Goal: Task Accomplishment & Management: Manage account settings

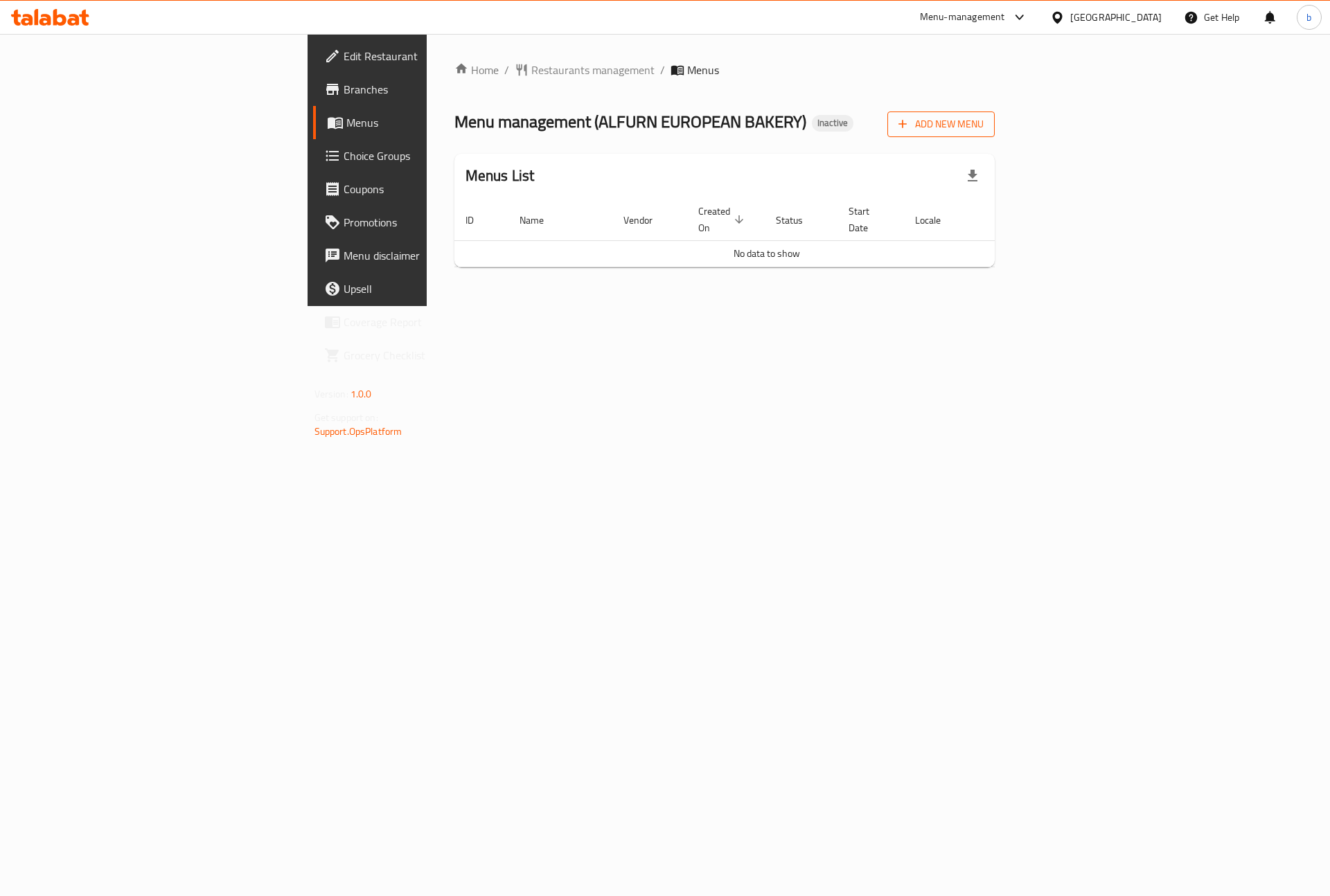
click at [983, 129] on span "Add New Menu" at bounding box center [941, 124] width 85 height 17
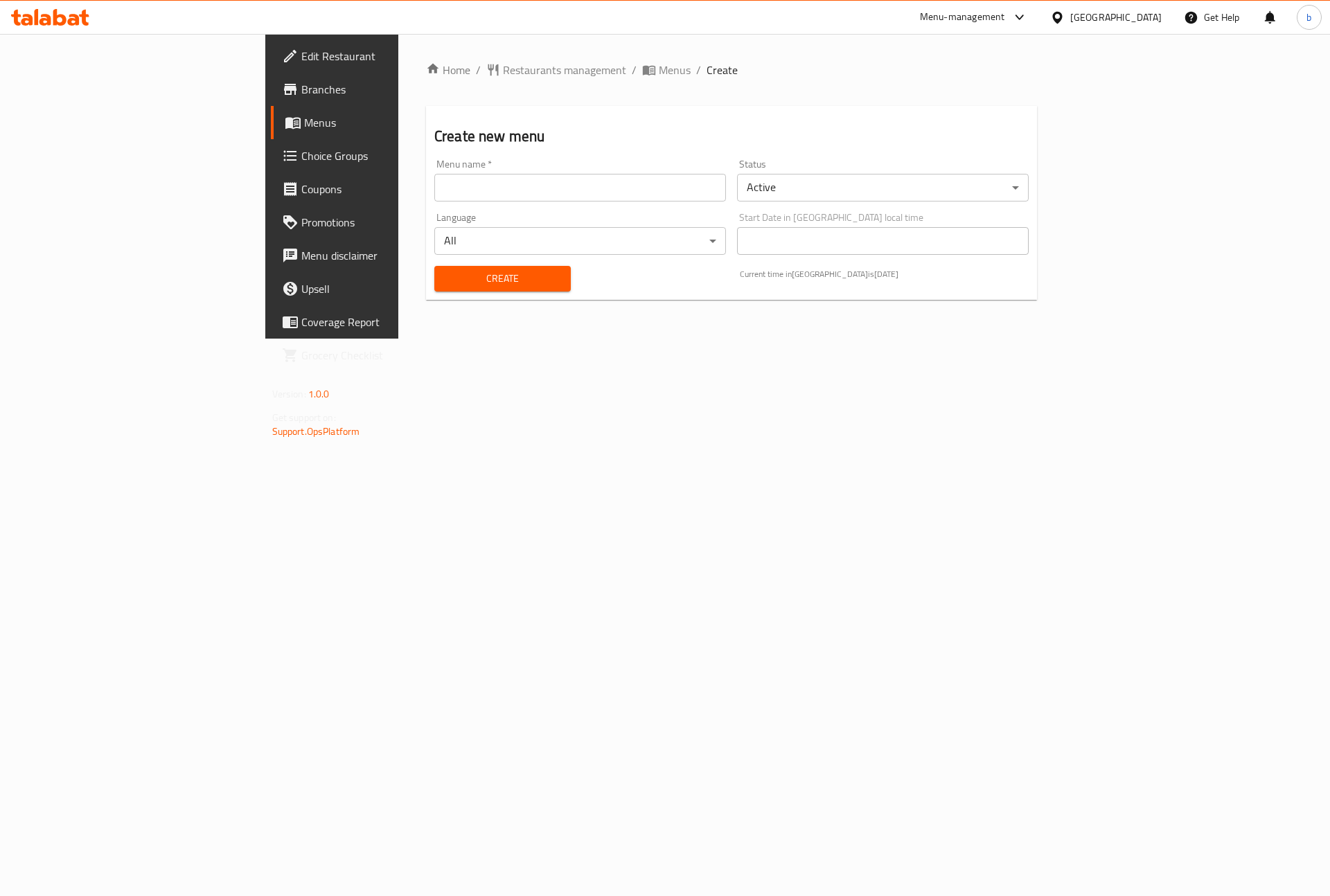
click at [580, 192] on input "text" at bounding box center [580, 188] width 291 height 28
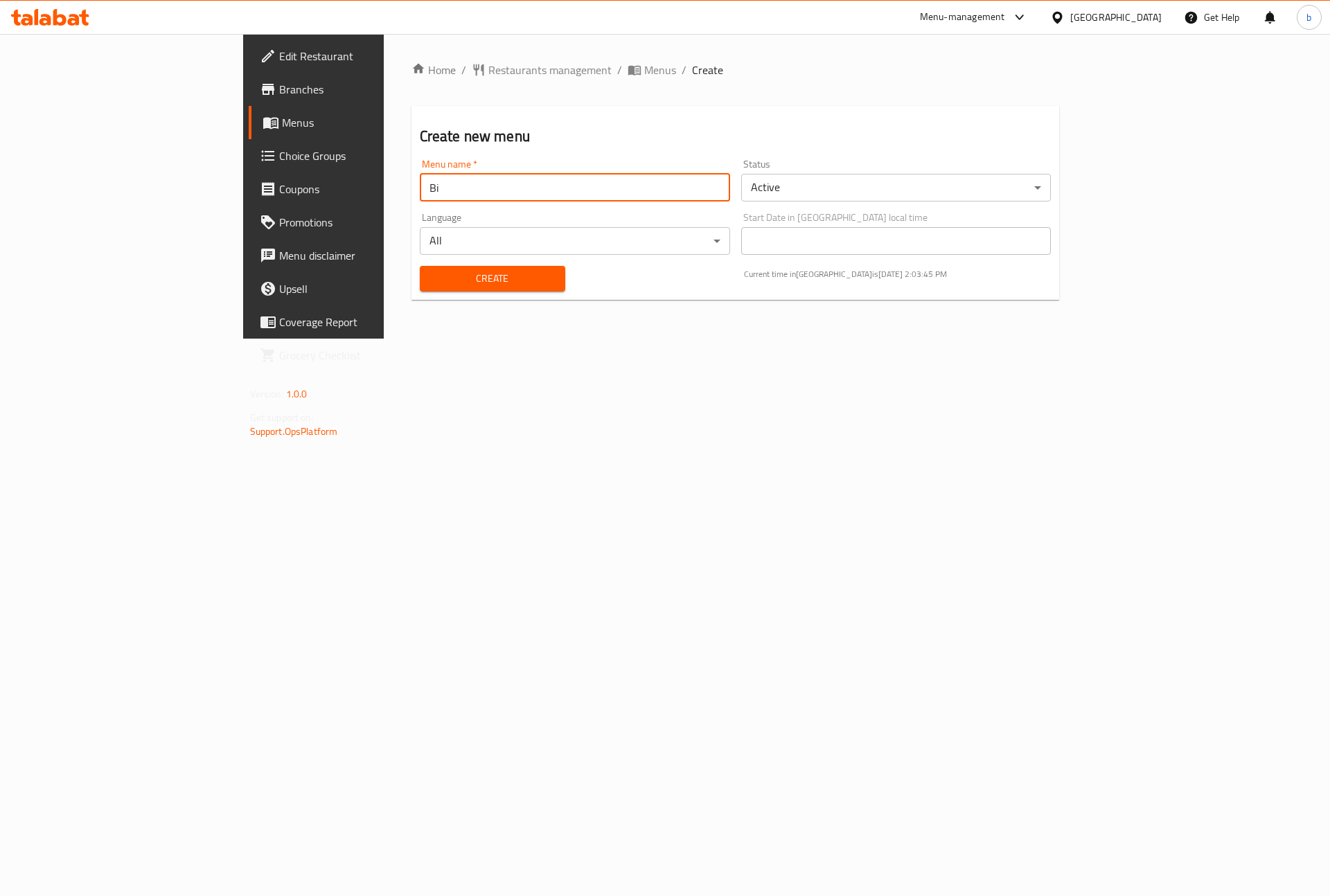
type input "B"
type input "Bishoo"
click at [420, 266] on button "Create" at bounding box center [492, 278] width 146 height 25
drag, startPoint x: 493, startPoint y: 63, endPoint x: 539, endPoint y: 100, distance: 59.0
click at [644, 63] on span "Menus" at bounding box center [659, 70] width 32 height 16
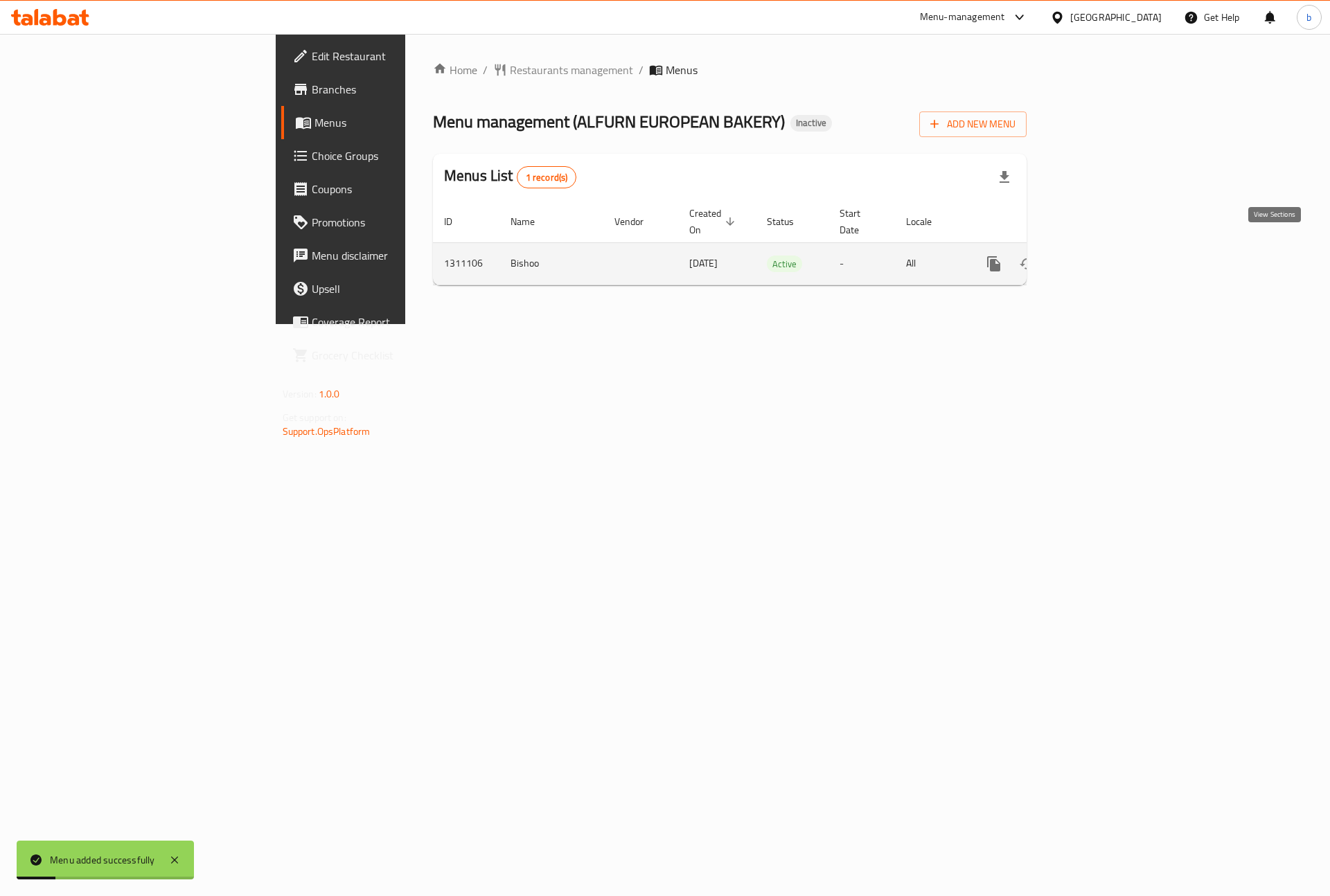
click at [1102, 256] on icon "enhanced table" at bounding box center [1093, 264] width 16 height 16
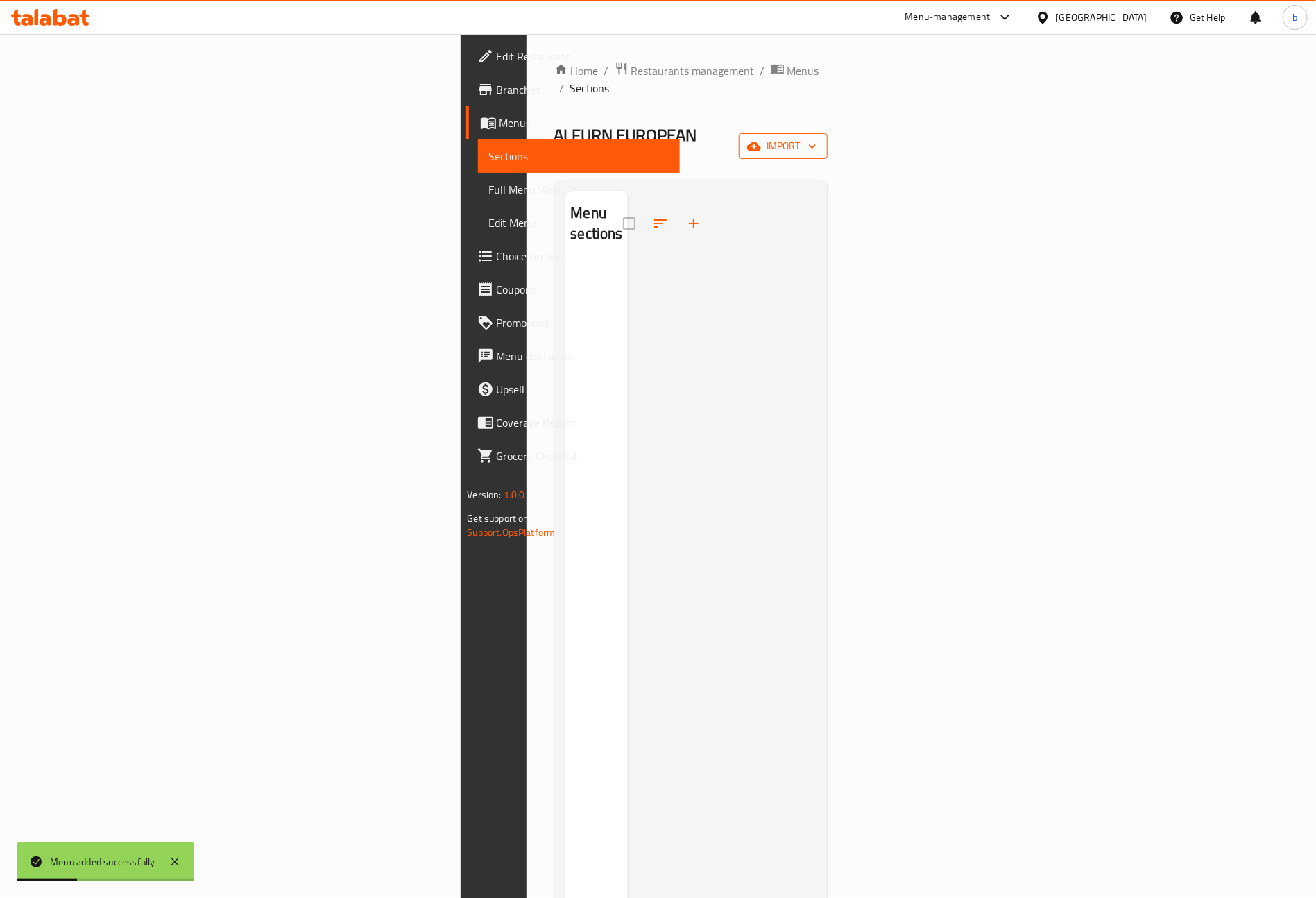
click at [819, 139] on icon "button" at bounding box center [812, 146] width 14 height 14
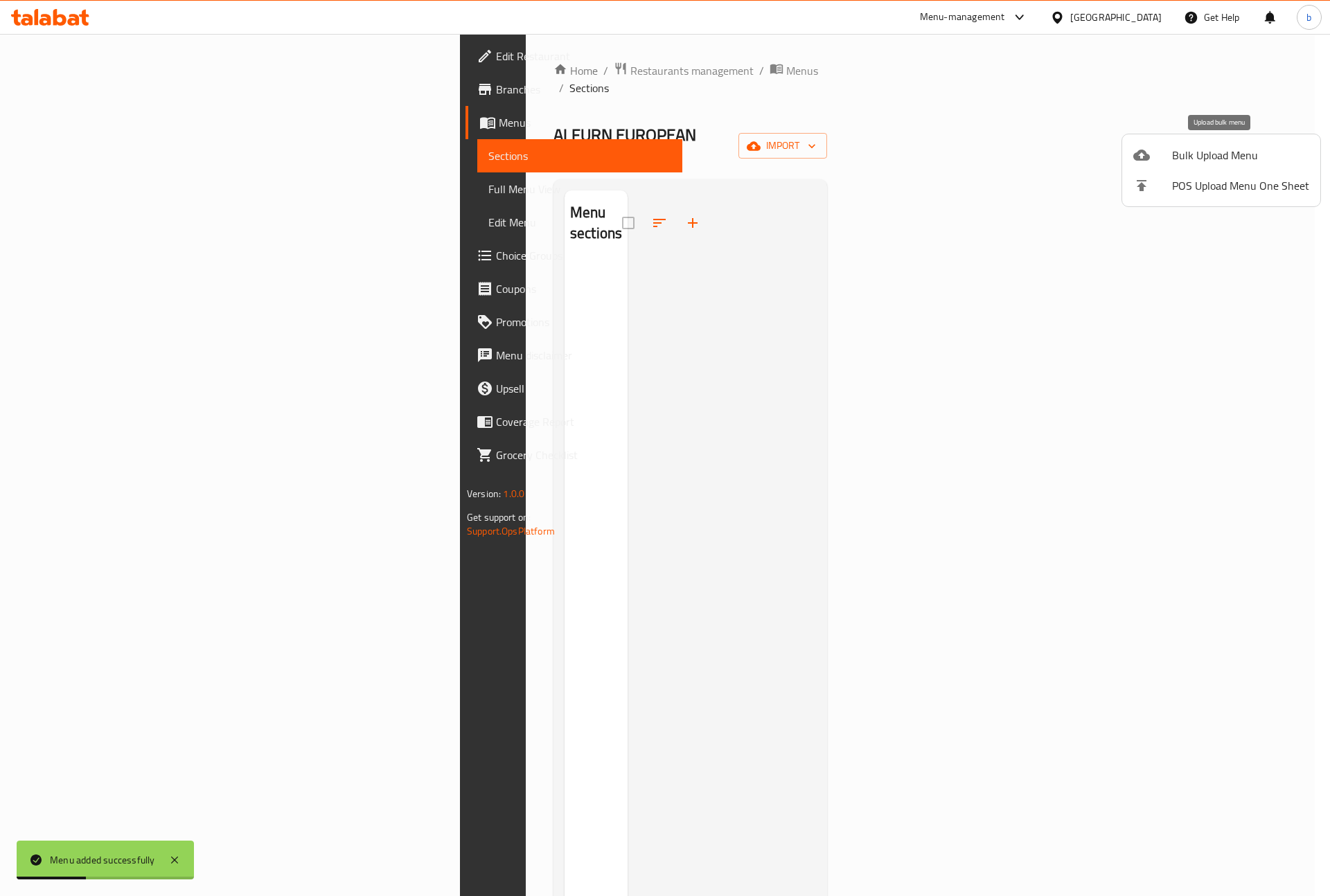
click at [1256, 151] on span "Bulk Upload Menu" at bounding box center [1240, 155] width 137 height 16
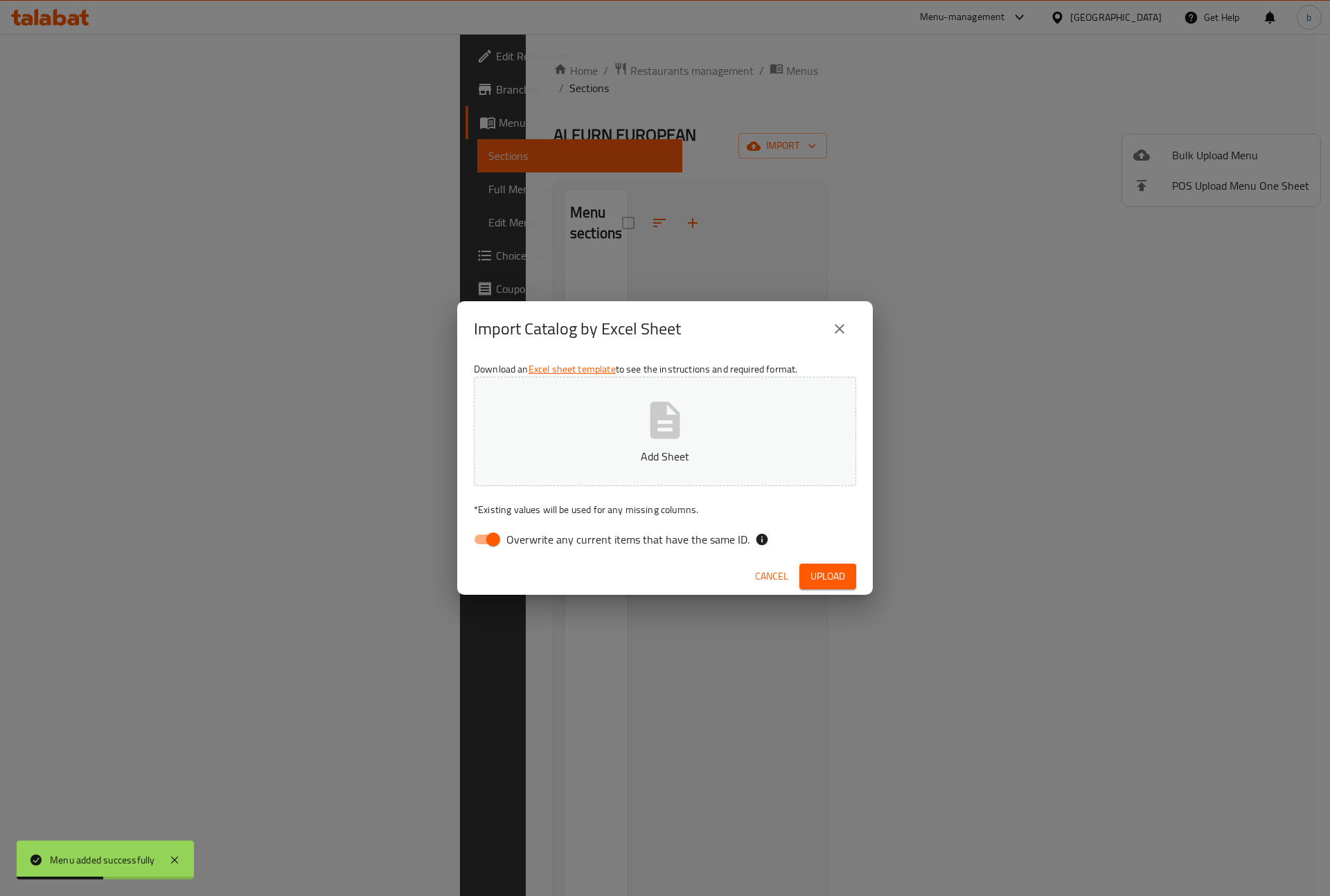
click at [489, 544] on input "Overwrite any current items that have the same ID." at bounding box center [492, 540] width 79 height 26
checkbox input "false"
click at [657, 410] on icon "button" at bounding box center [665, 420] width 30 height 37
click at [825, 574] on span "Upload" at bounding box center [828, 576] width 35 height 17
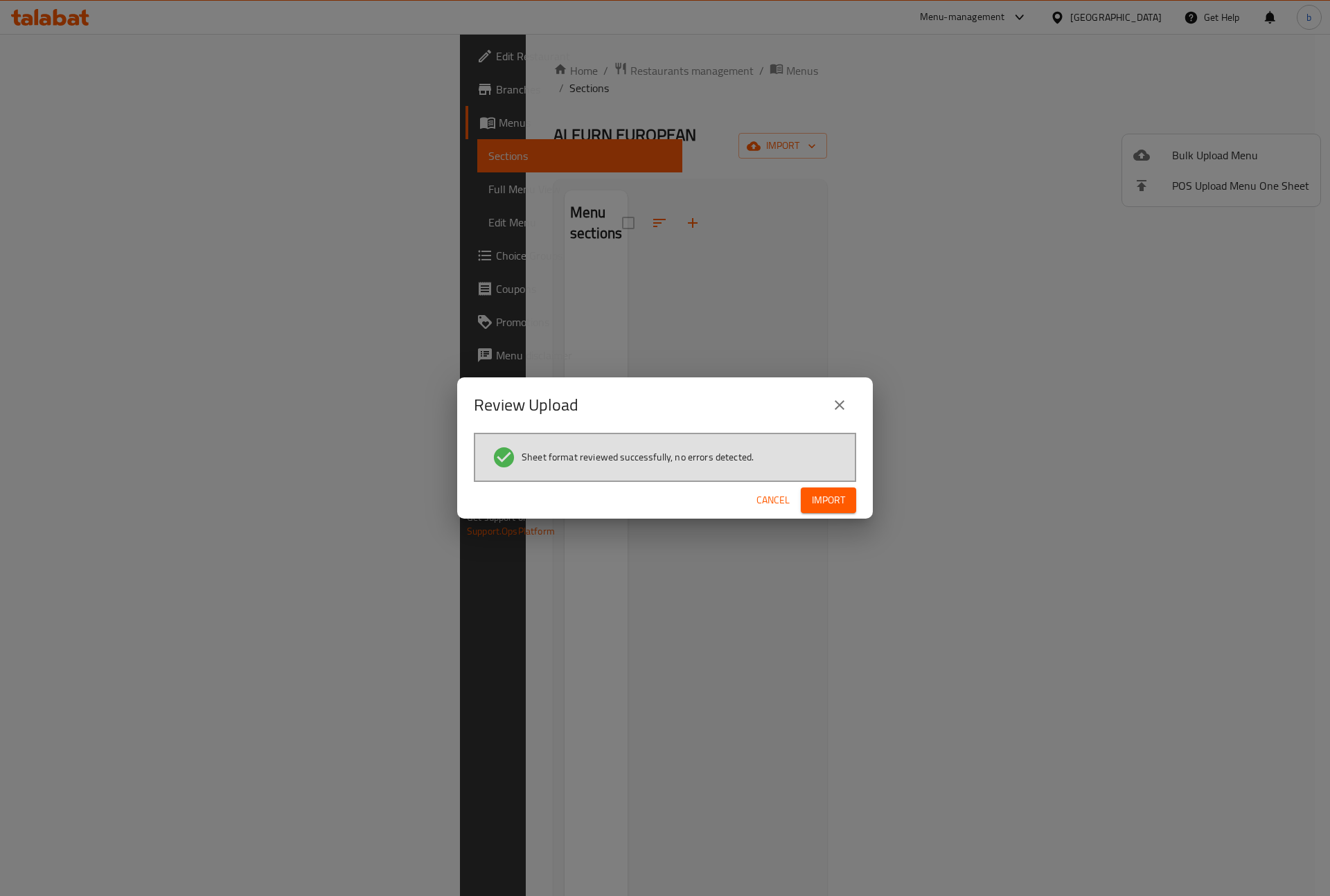
click at [840, 495] on span "Import" at bounding box center [828, 500] width 33 height 17
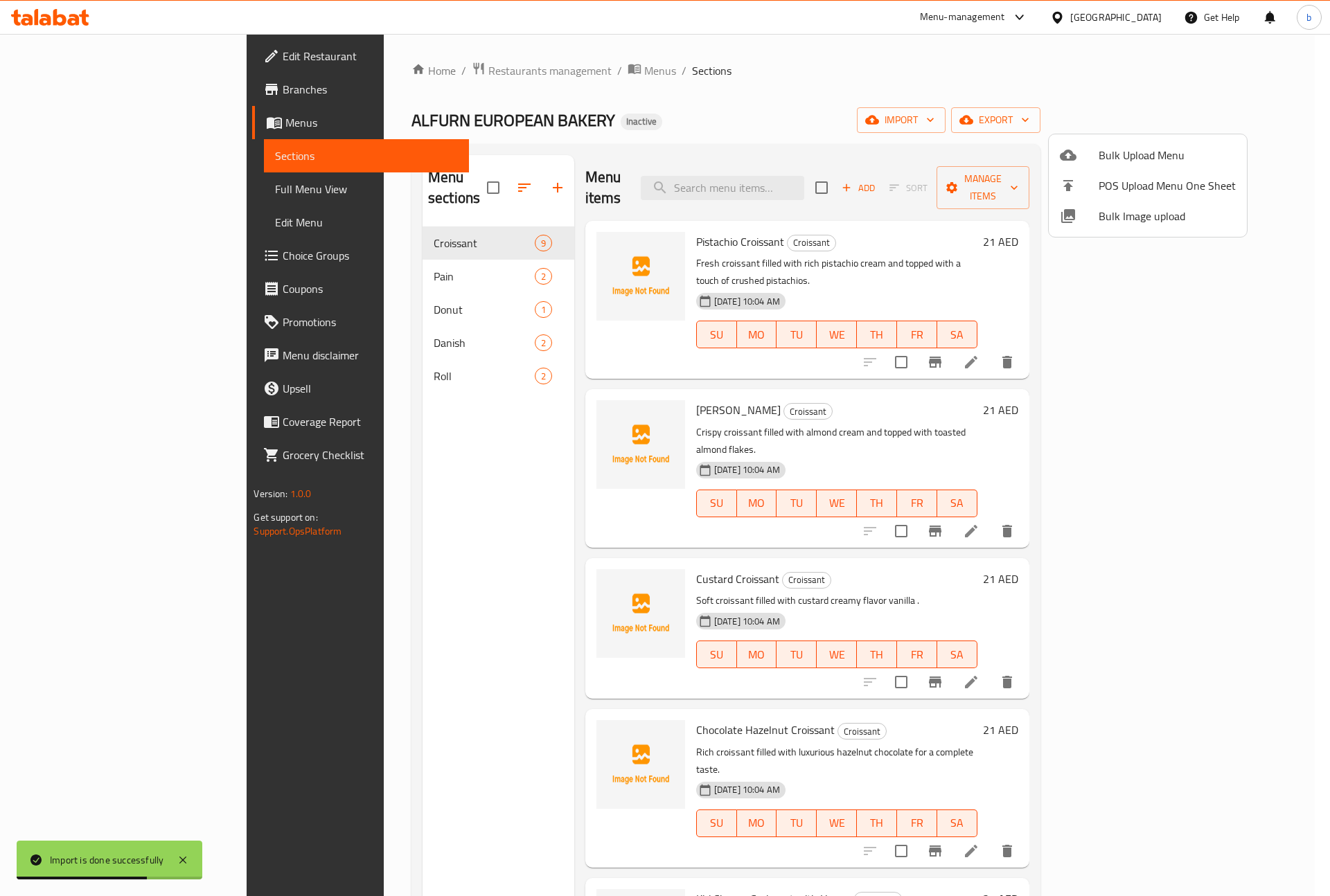
click at [63, 190] on div at bounding box center [665, 448] width 1330 height 896
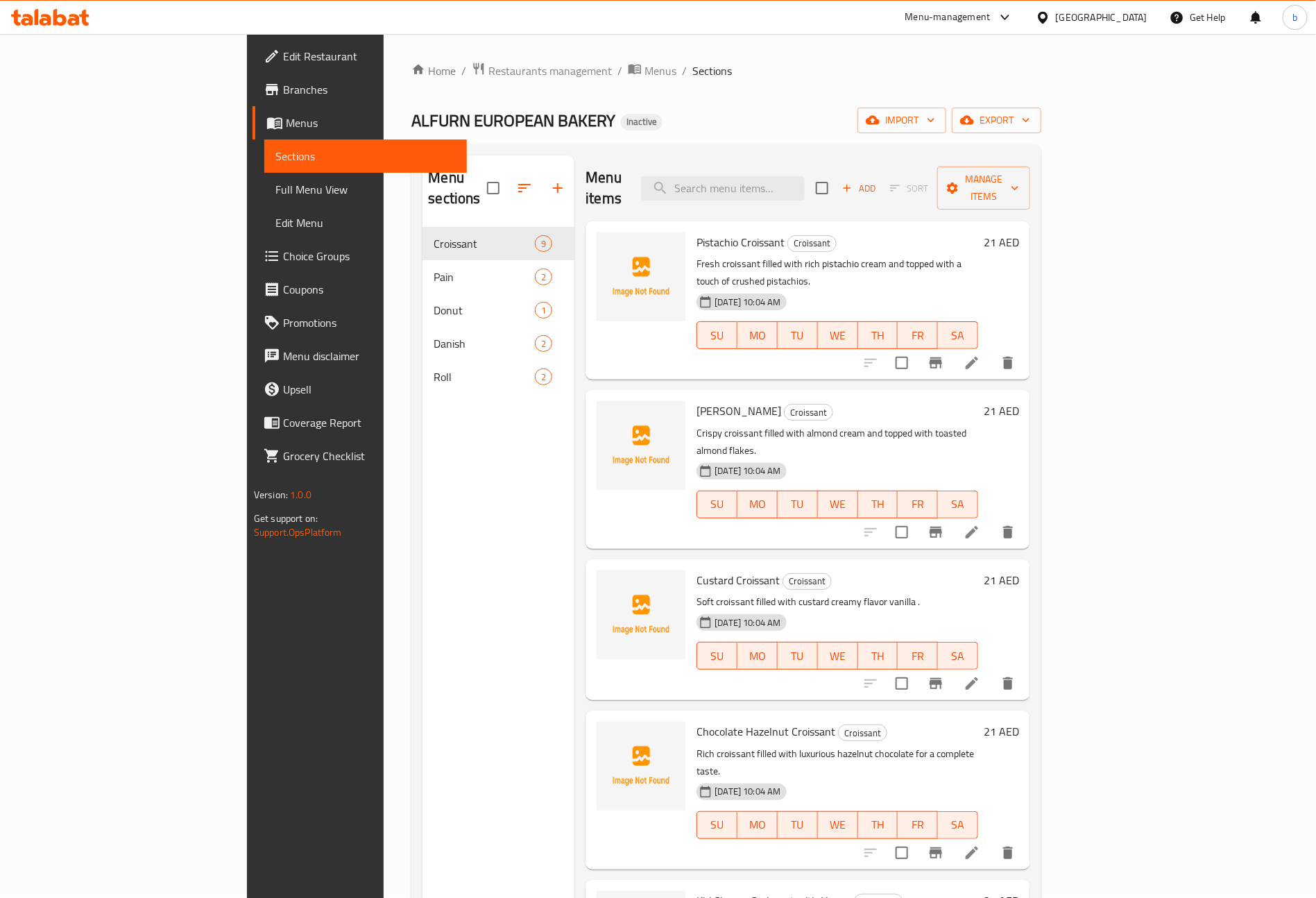
click at [276, 186] on span "Full Menu View" at bounding box center [365, 189] width 180 height 16
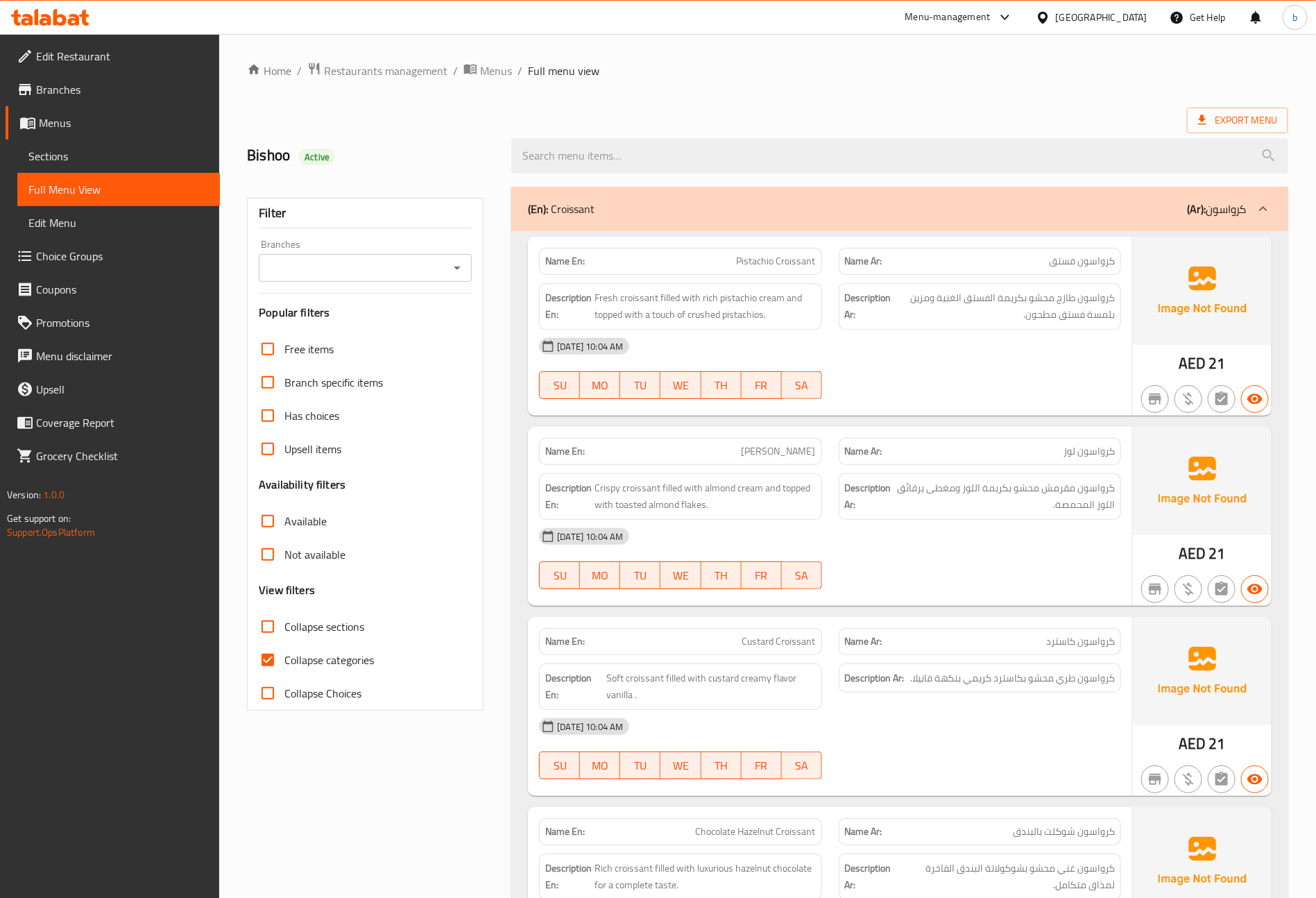
click at [273, 664] on input "Collapse categories" at bounding box center [267, 660] width 33 height 33
click at [267, 659] on input "Collapse categories" at bounding box center [267, 660] width 33 height 33
click at [827, 63] on ol "Home / Restaurants management / Menus / Full menu view" at bounding box center [767, 71] width 1041 height 18
click at [276, 661] on input "Collapse categories" at bounding box center [267, 660] width 33 height 33
checkbox input "false"
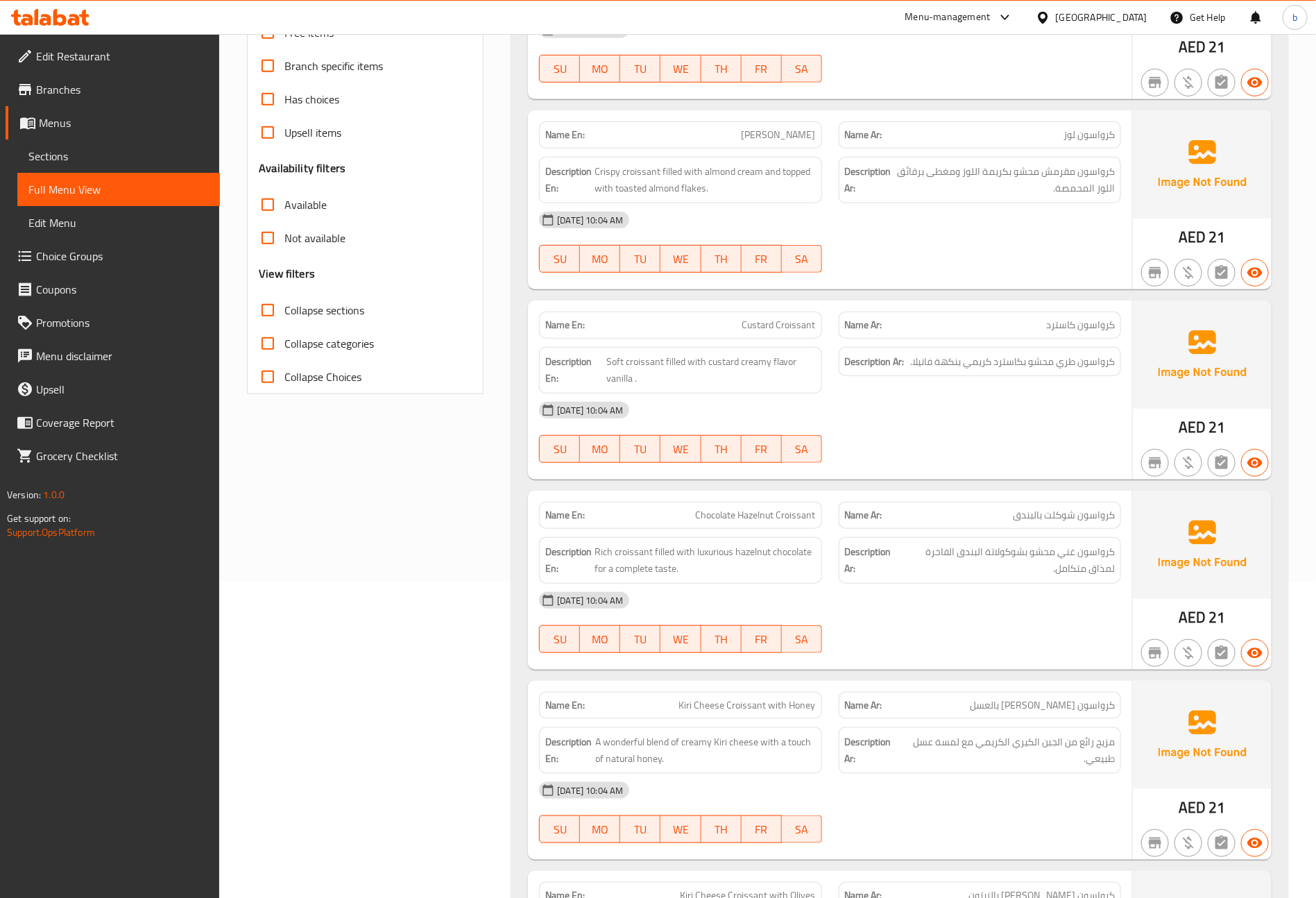
scroll to position [9, 0]
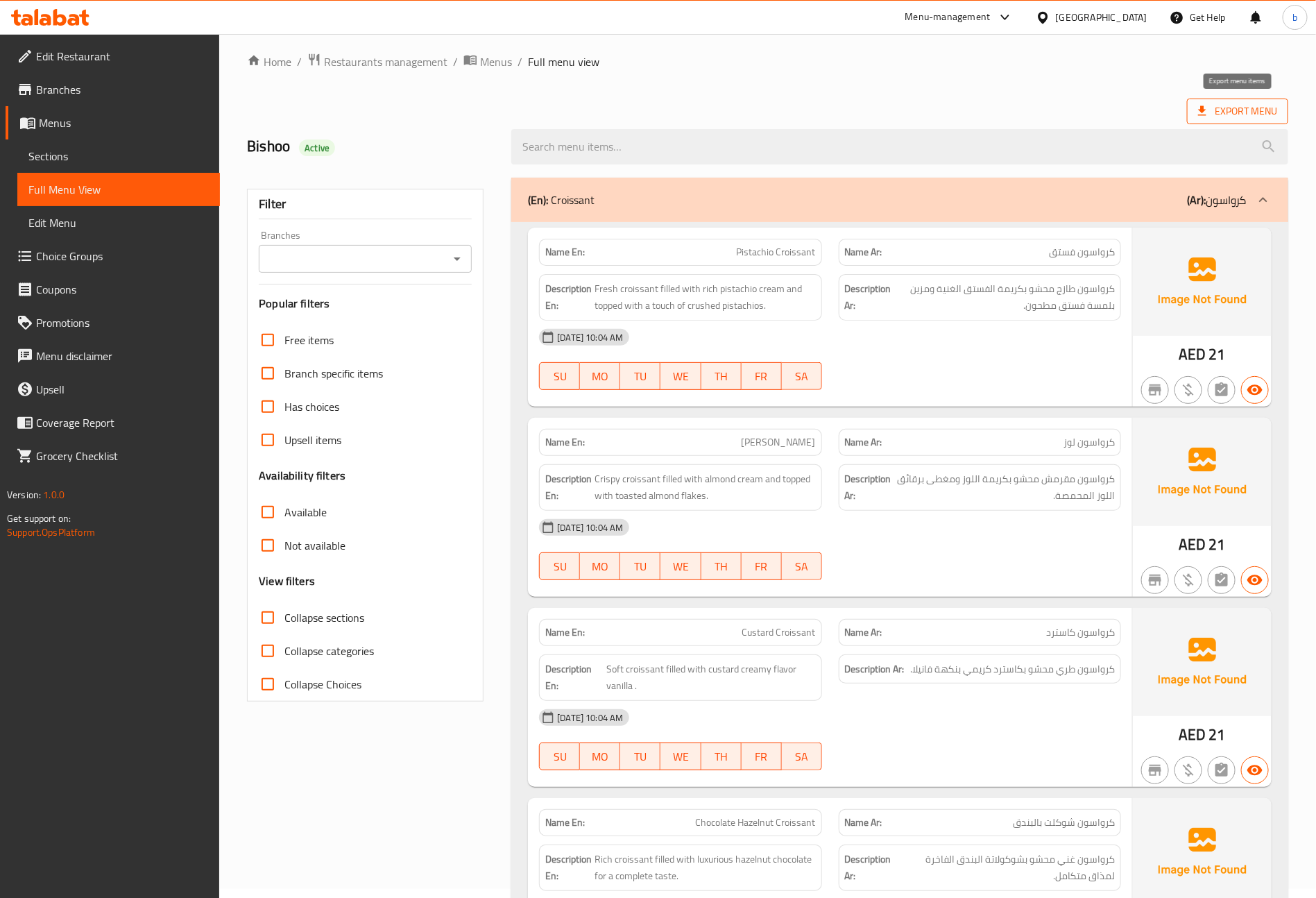
click at [1217, 106] on span "Export Menu" at bounding box center [1238, 111] width 79 height 17
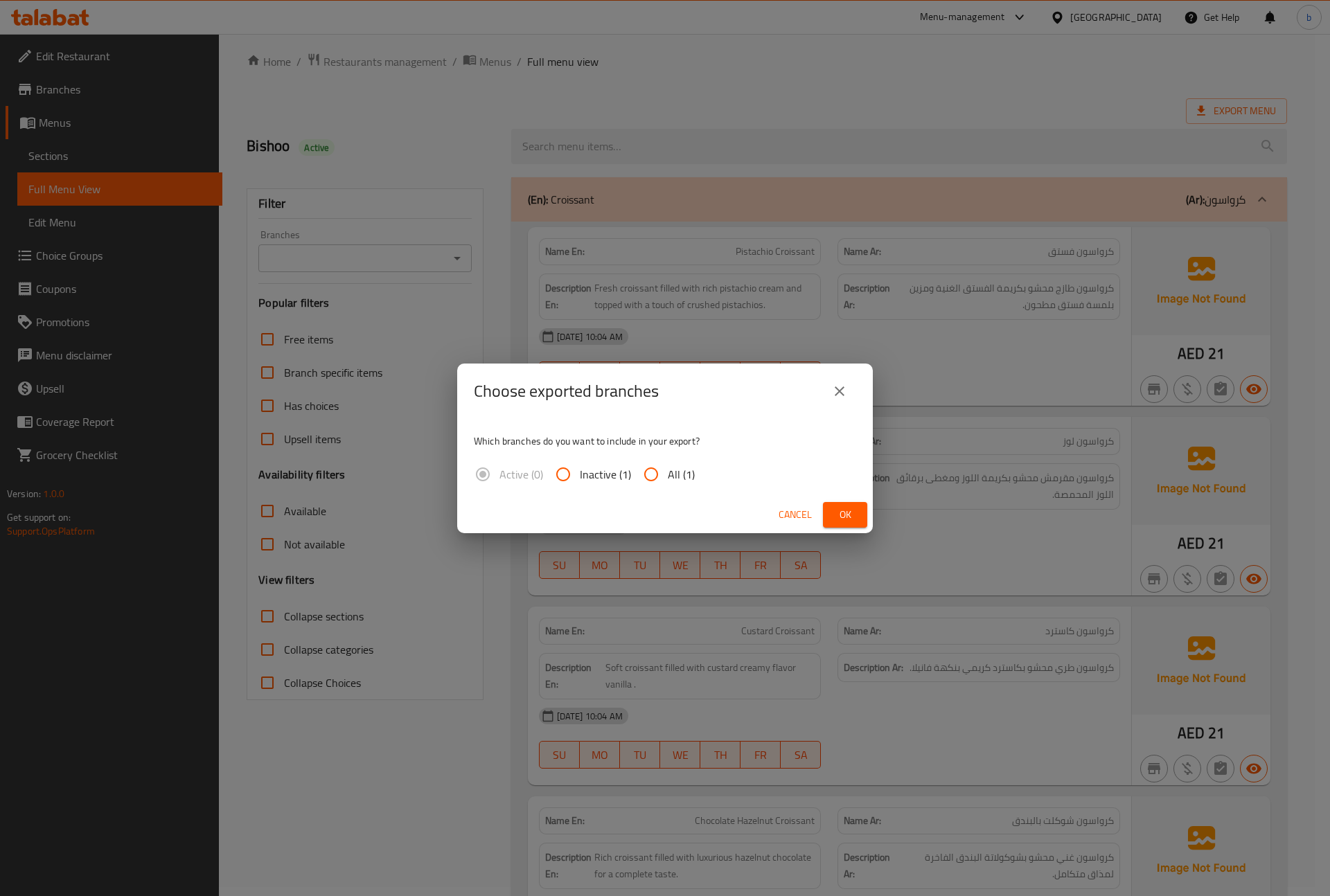
click at [666, 472] on input "All (1)" at bounding box center [650, 474] width 33 height 33
radio input "true"
click at [843, 514] on span "Ok" at bounding box center [845, 514] width 22 height 17
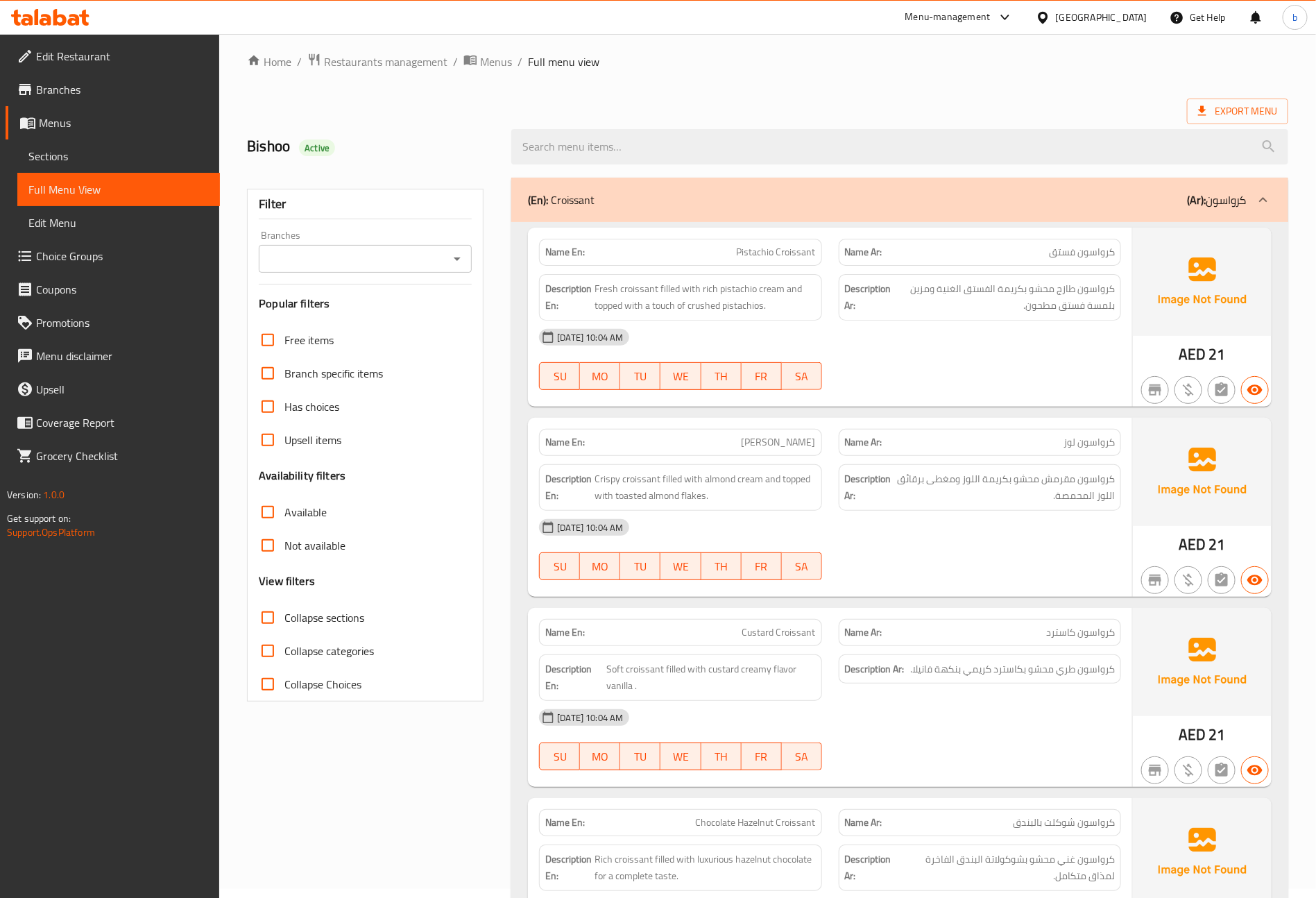
click at [75, 82] on span "Branches" at bounding box center [122, 90] width 173 height 16
